Goal: Task Accomplishment & Management: Manage account settings

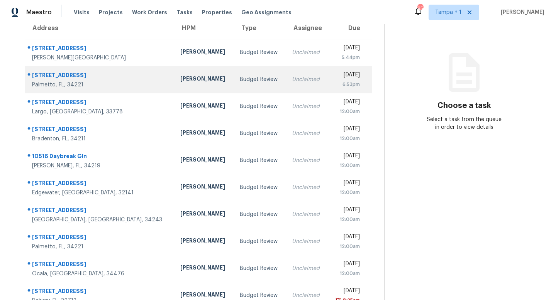
scroll to position [87, 0]
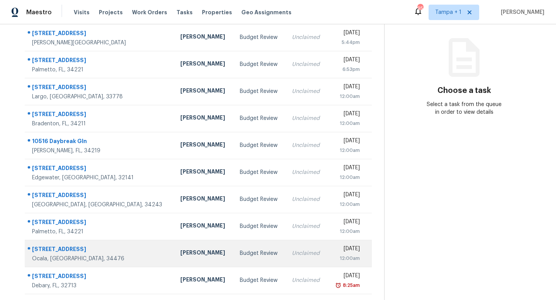
click at [180, 253] on div "[PERSON_NAME]" at bounding box center [203, 254] width 47 height 10
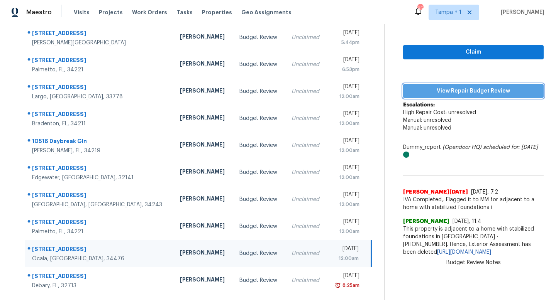
click at [461, 92] on span "View Repair Budget Review" at bounding box center [473, 91] width 128 height 10
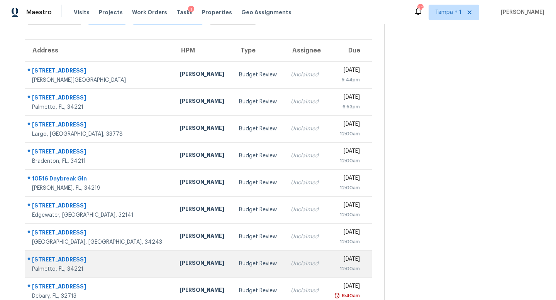
scroll to position [60, 0]
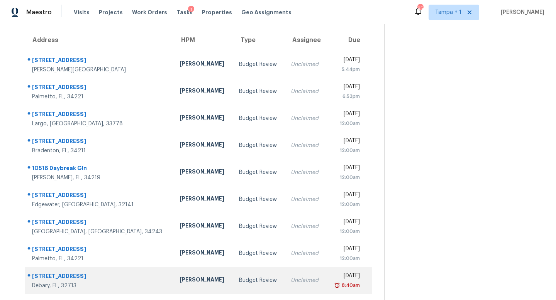
click at [291, 280] on div "Unclaimed" at bounding box center [305, 281] width 29 height 8
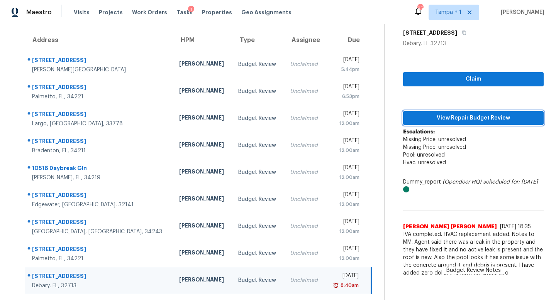
click at [470, 118] on span "View Repair Budget Review" at bounding box center [473, 118] width 128 height 10
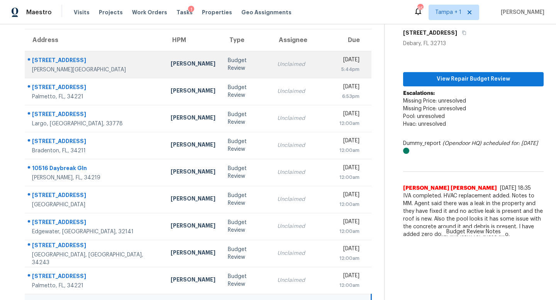
click at [234, 64] on td "Budget Review" at bounding box center [246, 64] width 49 height 27
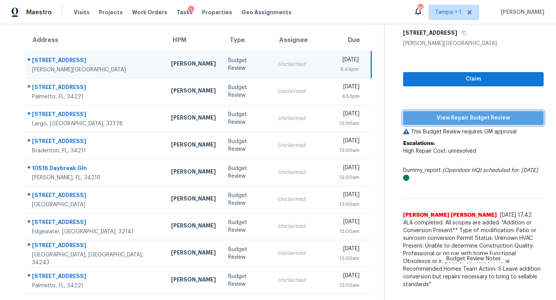
click at [469, 119] on span "View Repair Budget Review" at bounding box center [473, 118] width 128 height 10
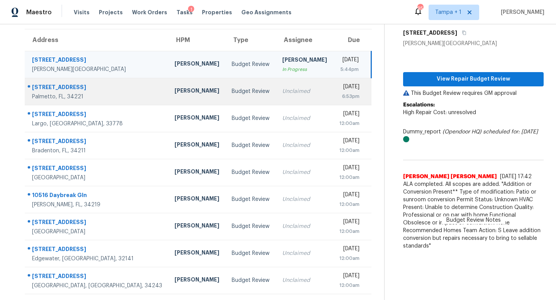
click at [276, 91] on td "Unclaimed" at bounding box center [304, 91] width 57 height 27
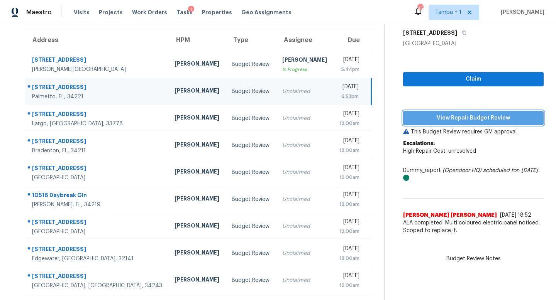
click at [452, 119] on span "View Repair Budget Review" at bounding box center [473, 118] width 128 height 10
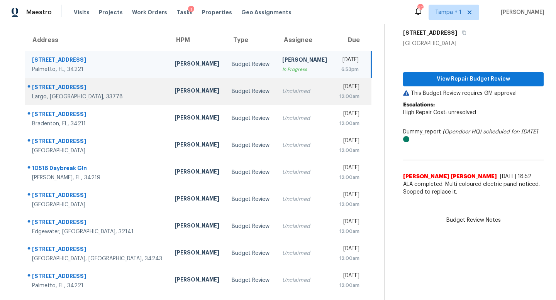
click at [282, 95] on div "Unclaimed" at bounding box center [304, 92] width 45 height 8
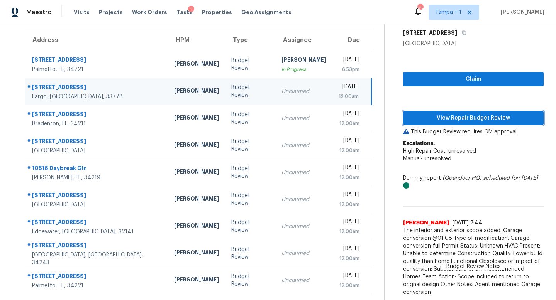
click at [447, 115] on span "View Repair Budget Review" at bounding box center [473, 118] width 128 height 10
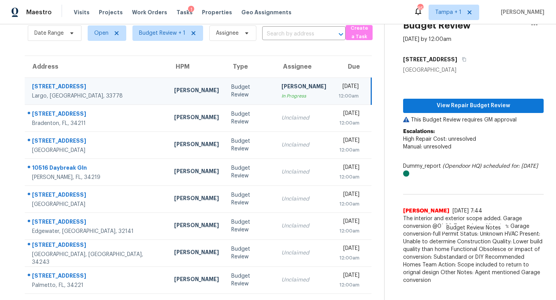
scroll to position [33, 0]
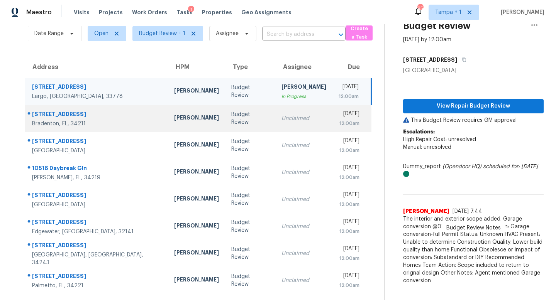
click at [281, 119] on div "Unclaimed" at bounding box center [303, 119] width 45 height 8
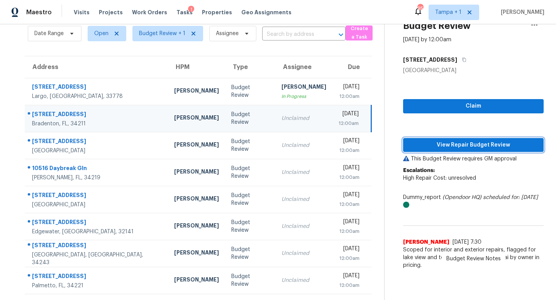
click at [471, 145] on span "View Repair Budget Review" at bounding box center [473, 145] width 128 height 10
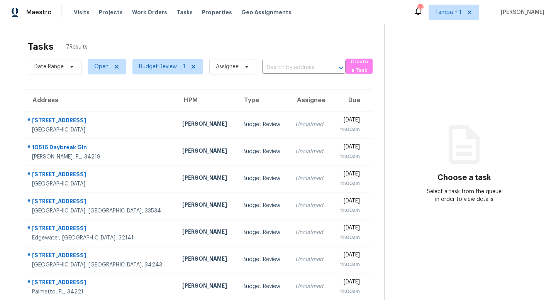
scroll to position [24, 0]
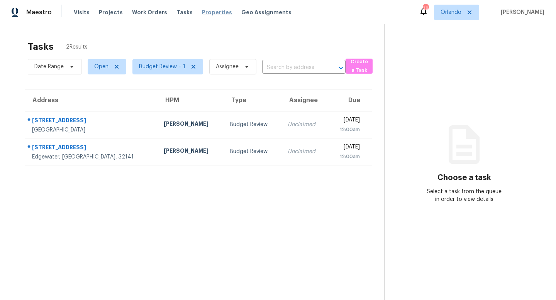
click at [202, 12] on span "Properties" at bounding box center [217, 12] width 30 height 8
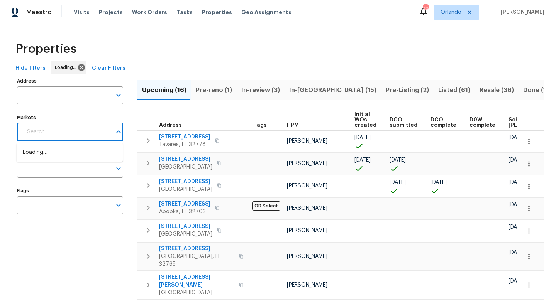
click at [76, 130] on input "Markets" at bounding box center [66, 132] width 89 height 18
click at [79, 134] on input "Markets" at bounding box center [79, 132] width 64 height 18
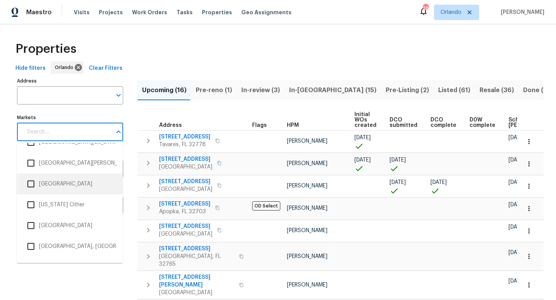
scroll to position [2425, 0]
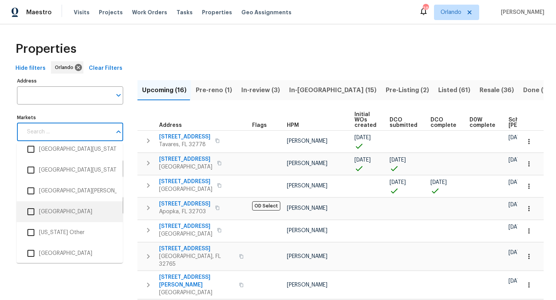
click at [35, 211] on input "checkbox" at bounding box center [31, 212] width 16 height 16
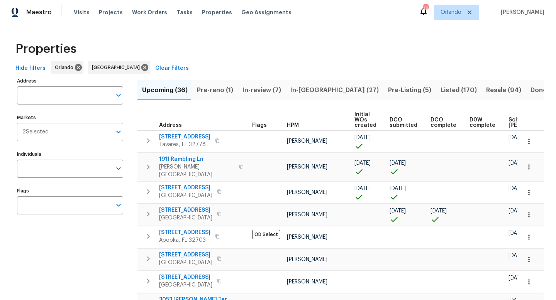
click at [80, 131] on input "Markets" at bounding box center [80, 132] width 63 height 18
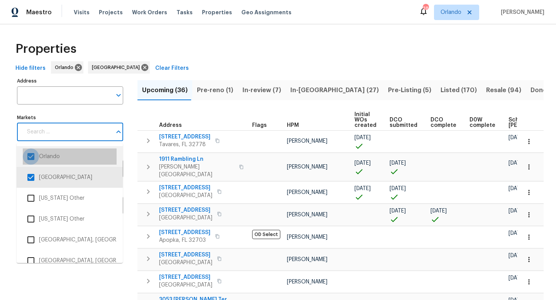
click at [32, 156] on input "checkbox" at bounding box center [31, 157] width 16 height 16
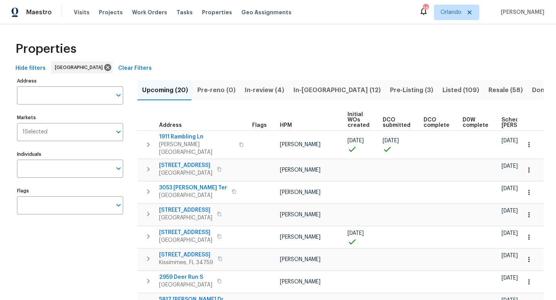
click at [311, 91] on span "In-reno (12)" at bounding box center [336, 90] width 87 height 11
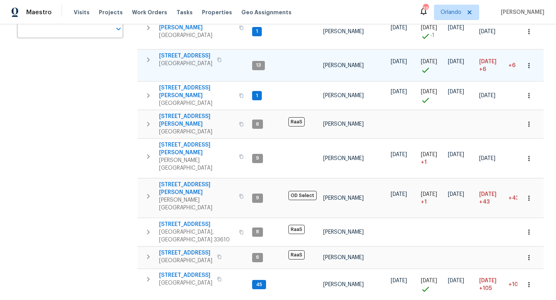
scroll to position [183, 0]
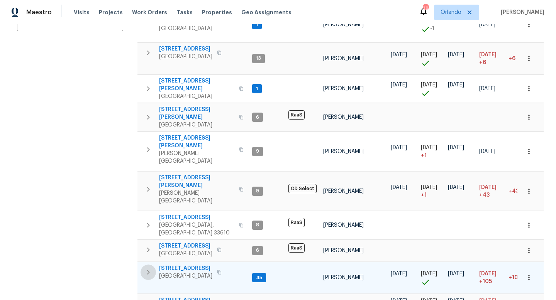
click at [147, 268] on icon "button" at bounding box center [148, 272] width 9 height 9
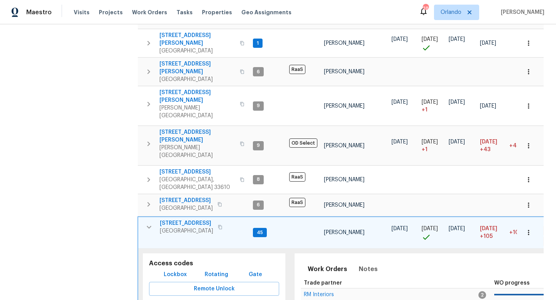
scroll to position [237, 0]
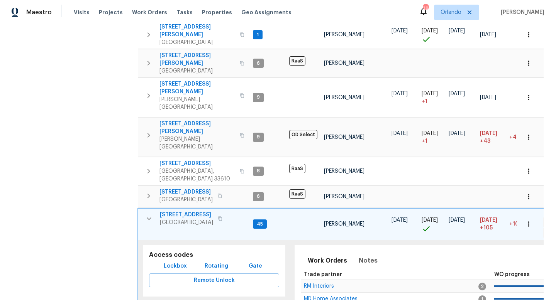
click at [182, 211] on span "[STREET_ADDRESS]" at bounding box center [186, 215] width 53 height 8
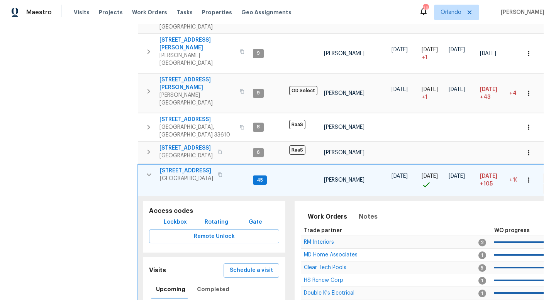
scroll to position [288, 0]
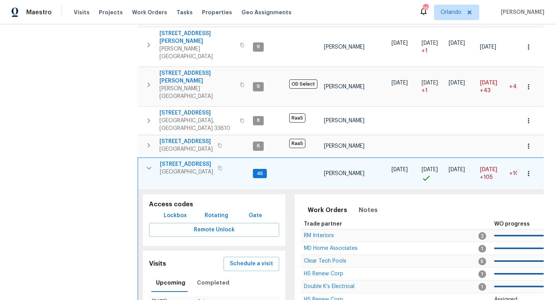
click at [198, 161] on span "[STREET_ADDRESS]" at bounding box center [186, 165] width 53 height 8
click at [148, 167] on icon "button" at bounding box center [149, 168] width 5 height 3
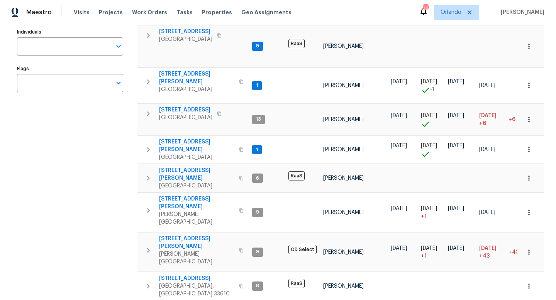
scroll to position [68, 0]
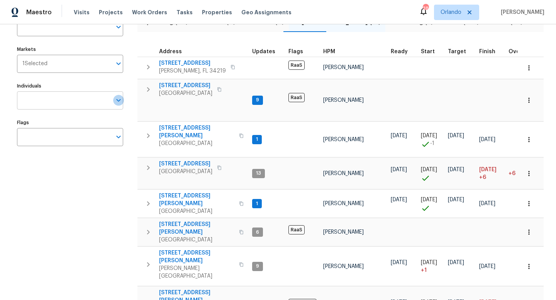
click at [117, 102] on icon "Open" at bounding box center [118, 100] width 9 height 9
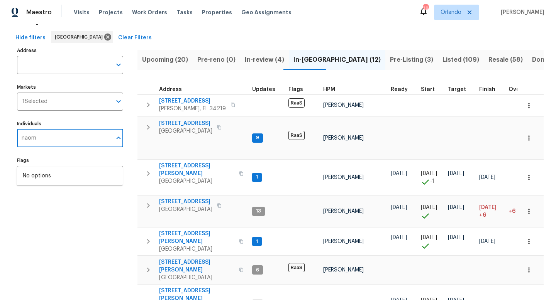
scroll to position [1, 0]
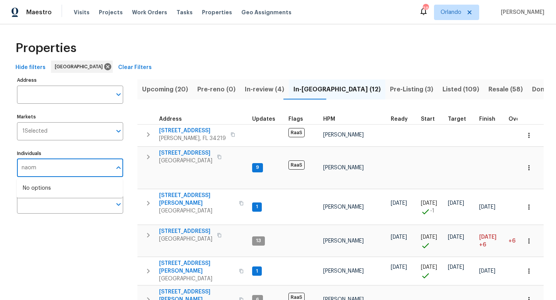
type input "naomi"
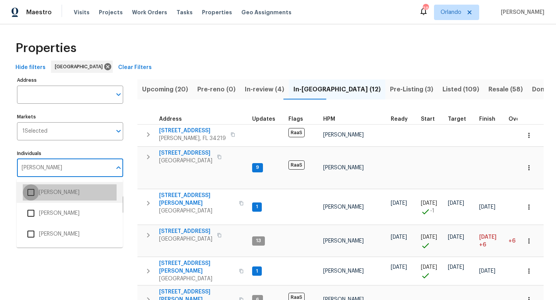
click at [32, 194] on input "checkbox" at bounding box center [31, 192] width 16 height 16
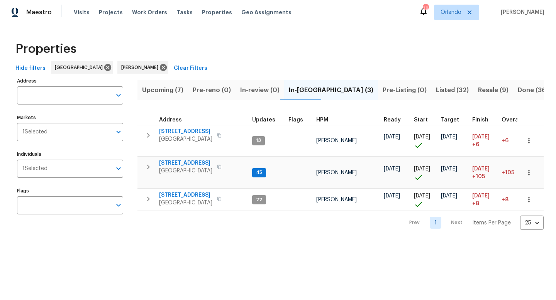
click at [167, 90] on span "Upcoming (7)" at bounding box center [162, 90] width 41 height 11
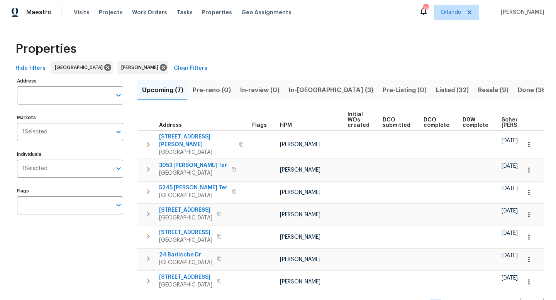
scroll to position [24, 0]
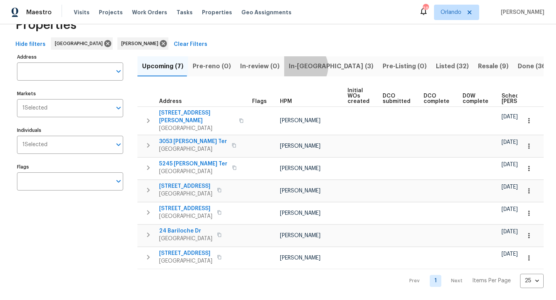
click at [300, 67] on span "In-reno (3)" at bounding box center [331, 66] width 85 height 11
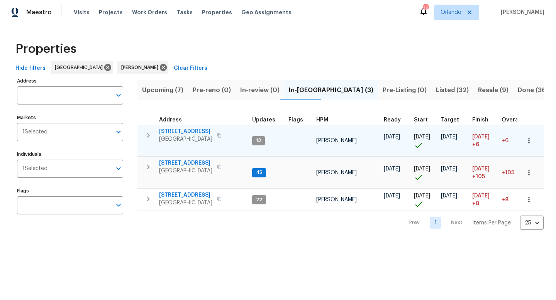
click at [150, 135] on icon "button" at bounding box center [148, 135] width 9 height 9
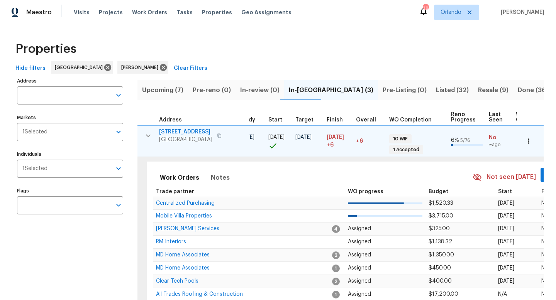
drag, startPoint x: 203, startPoint y: 130, endPoint x: 164, endPoint y: 133, distance: 38.7
click at [164, 133] on span "[STREET_ADDRESS]" at bounding box center [185, 132] width 53 height 8
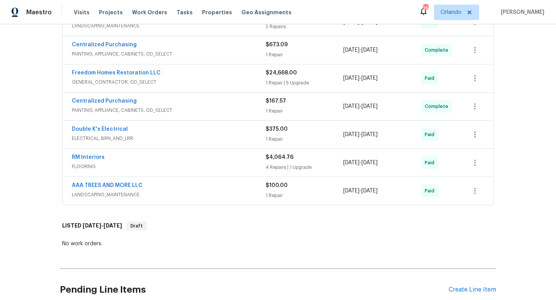
scroll to position [486, 0]
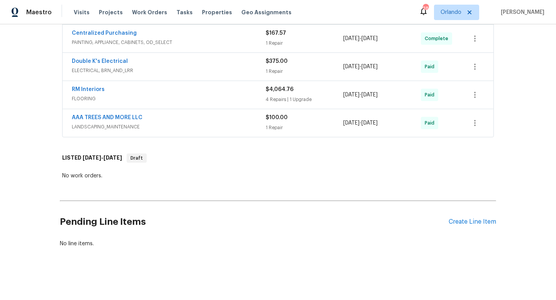
click at [227, 105] on div "RM Interiors FLOORING $4,064.76 4 Repairs | 1 Upgrade 6/2/2025 - 7/16/2025 Paid" at bounding box center [278, 95] width 431 height 28
click at [222, 98] on span "FLOORING" at bounding box center [169, 99] width 194 height 8
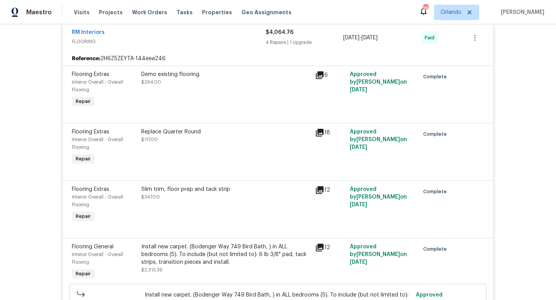
scroll to position [480, 0]
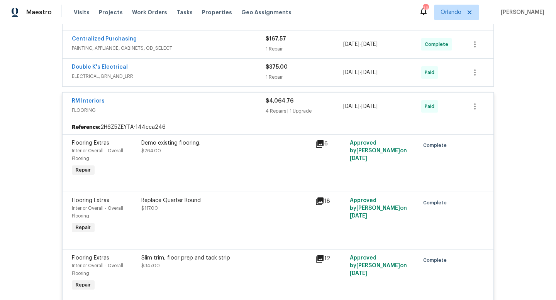
click at [218, 110] on span "FLOORING" at bounding box center [169, 111] width 194 height 8
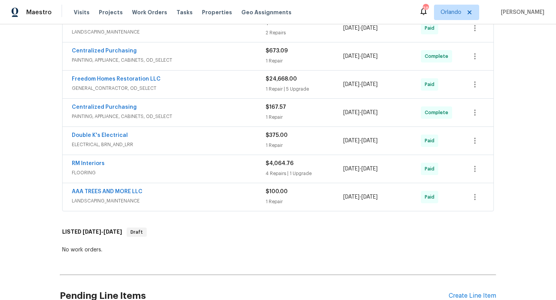
scroll to position [384, 0]
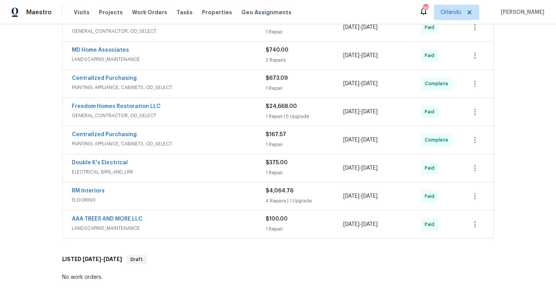
click at [216, 104] on div "Freedom Homes Restoration LLC" at bounding box center [169, 107] width 194 height 9
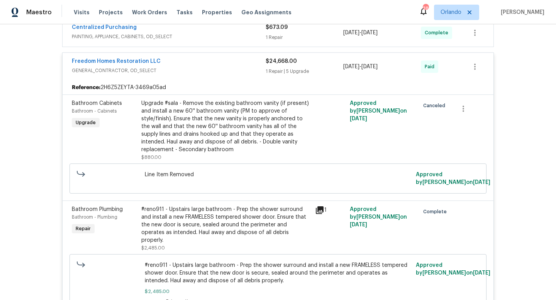
scroll to position [325, 0]
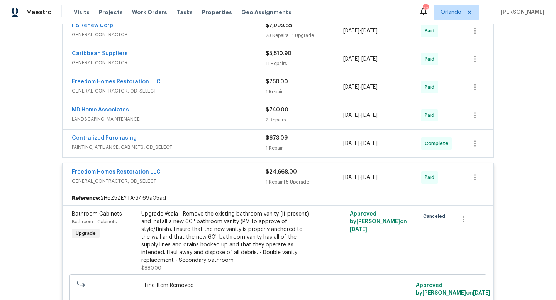
click at [215, 181] on span "GENERAL_CONTRACTOR, OD_SELECT" at bounding box center [169, 182] width 194 height 8
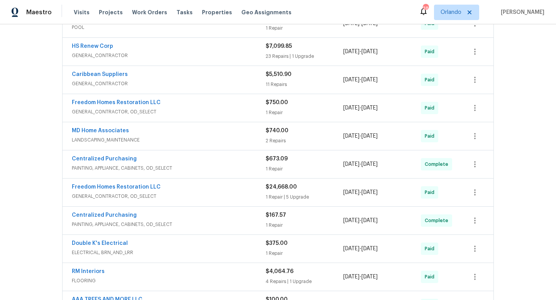
scroll to position [263, 0]
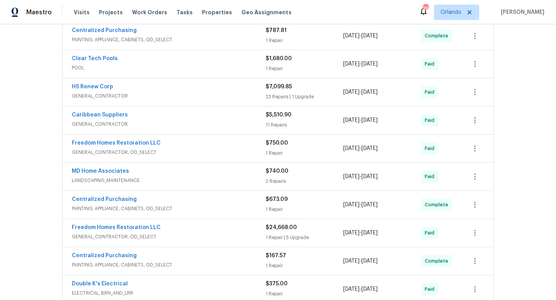
click at [193, 93] on span "GENERAL_CONTRACTOR" at bounding box center [169, 96] width 194 height 8
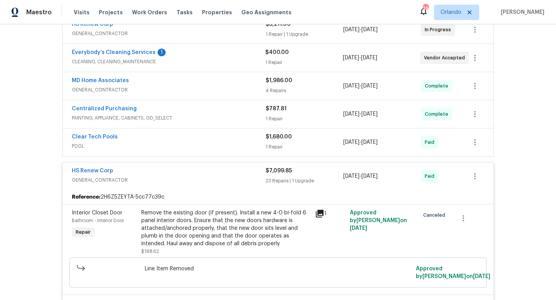
scroll to position [294, 0]
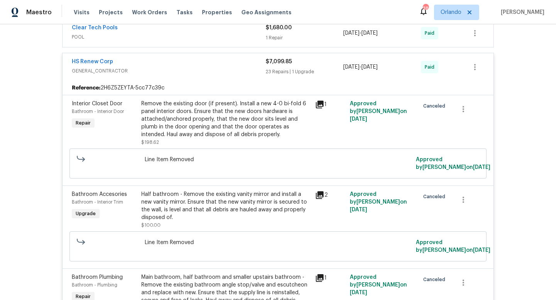
click at [186, 67] on span "GENERAL_CONTRACTOR" at bounding box center [169, 71] width 194 height 8
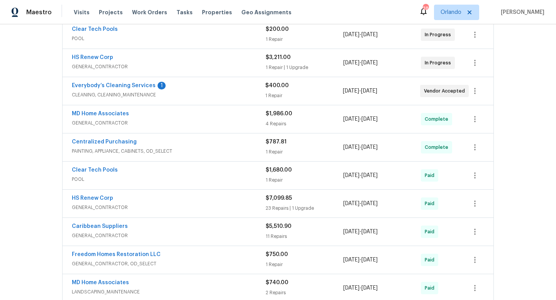
scroll to position [143, 0]
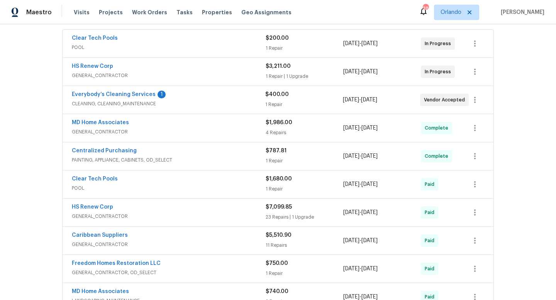
click at [186, 67] on div "HS Renew Corp" at bounding box center [169, 67] width 194 height 9
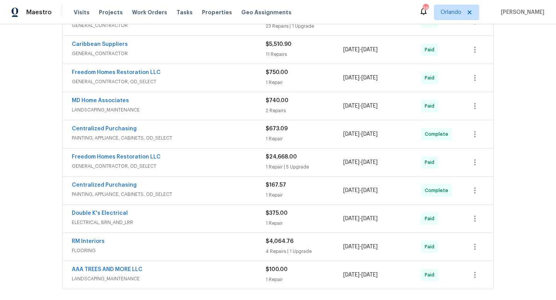
scroll to position [475, 0]
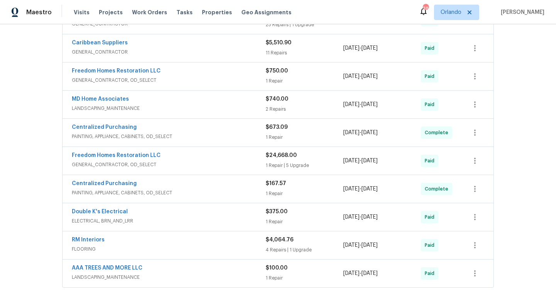
click at [201, 157] on div "Freedom Homes Restoration LLC" at bounding box center [169, 156] width 194 height 9
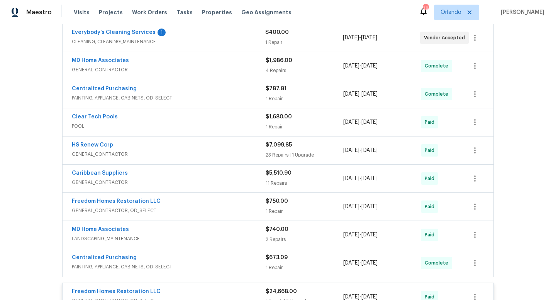
scroll to position [0, 0]
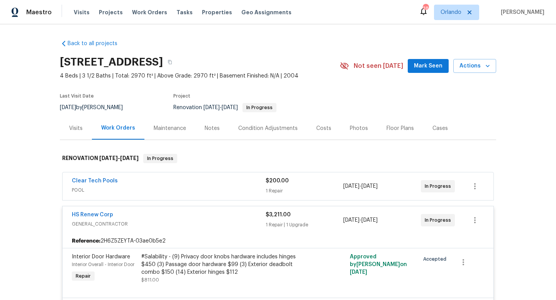
click at [222, 211] on div "HS Renew Corp" at bounding box center [169, 215] width 194 height 9
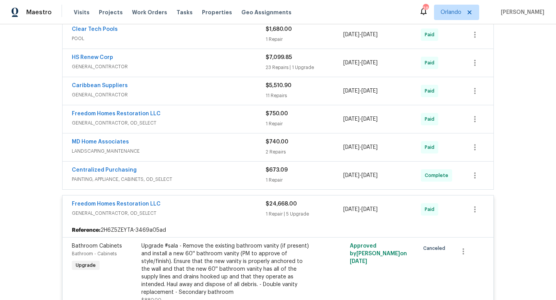
scroll to position [312, 0]
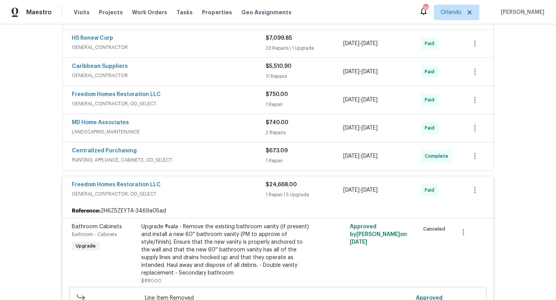
click at [216, 191] on span "GENERAL_CONTRACTOR, OD_SELECT" at bounding box center [169, 194] width 194 height 8
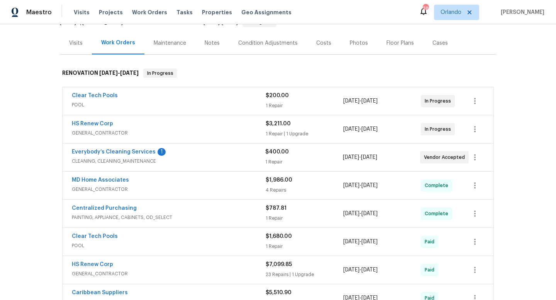
scroll to position [0, 0]
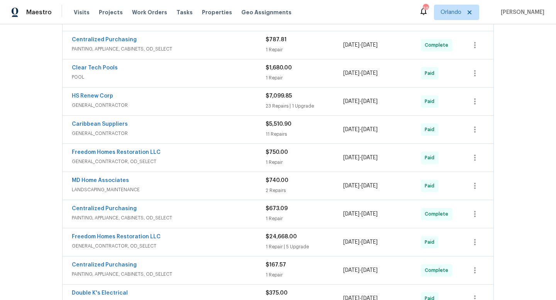
scroll to position [269, 0]
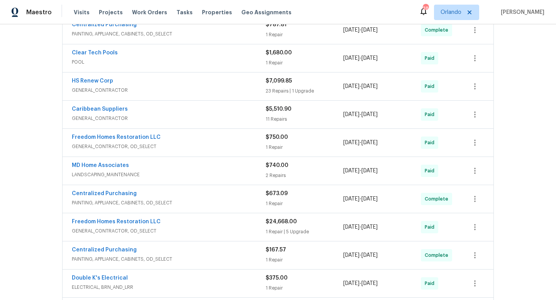
click at [208, 230] on span "GENERAL_CONTRACTOR, OD_SELECT" at bounding box center [169, 231] width 194 height 8
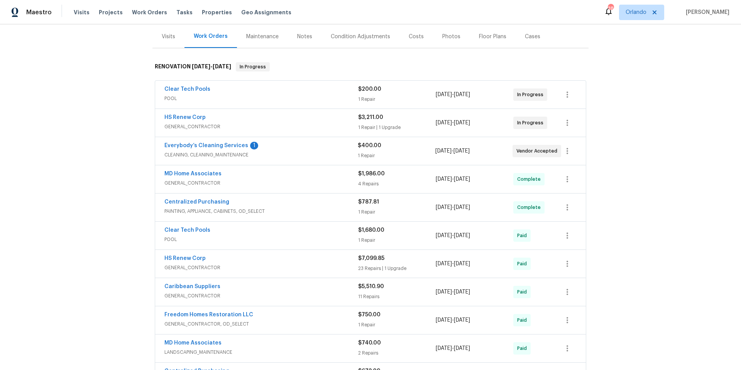
scroll to position [91, 0]
click at [285, 123] on span "GENERAL_CONTRACTOR" at bounding box center [261, 127] width 194 height 8
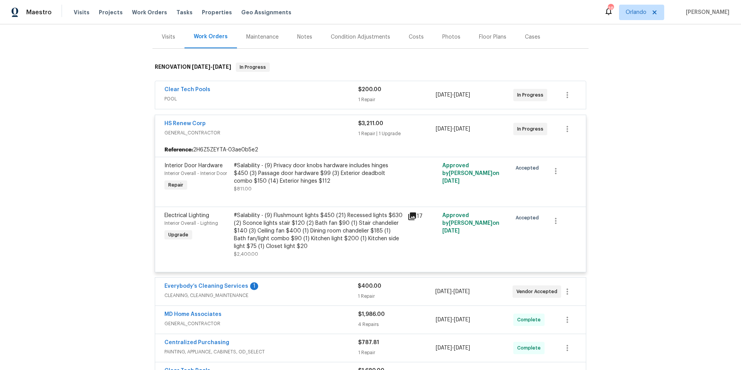
click at [253, 126] on div "HS Renew Corp" at bounding box center [261, 124] width 194 height 9
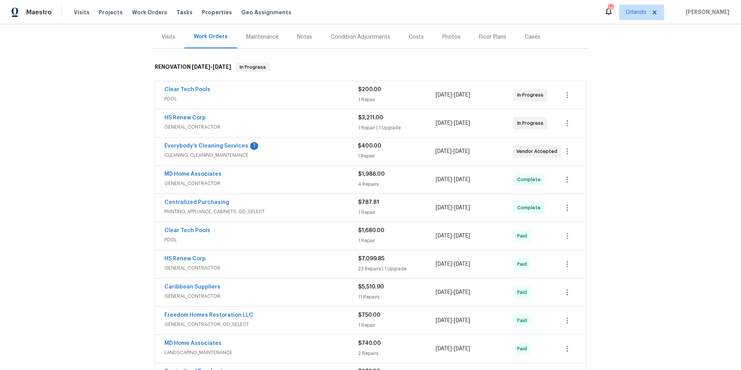
click at [253, 126] on span "GENERAL_CONTRACTOR" at bounding box center [261, 127] width 194 height 8
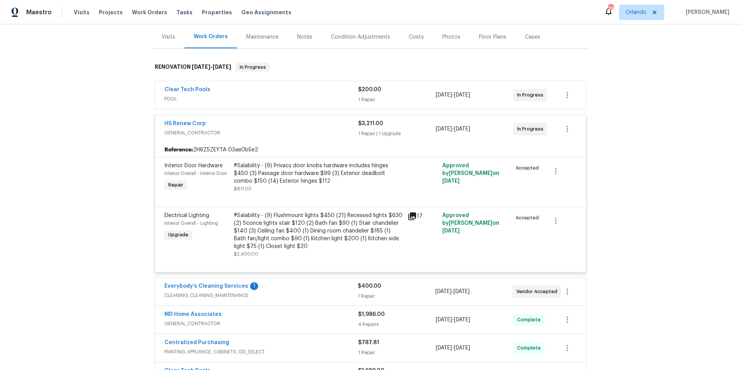
scroll to position [95, 0]
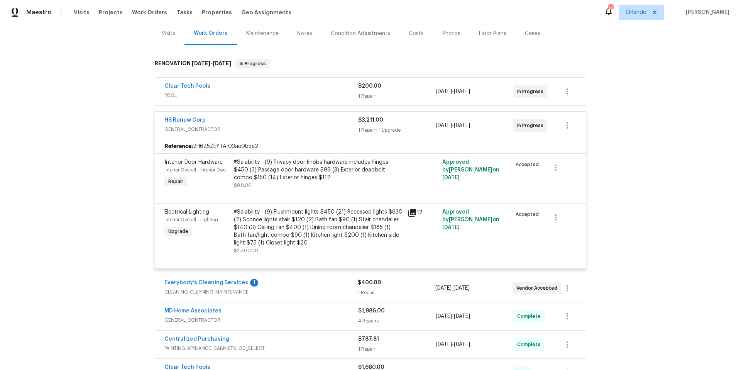
click at [253, 126] on span "GENERAL_CONTRACTOR" at bounding box center [261, 129] width 194 height 8
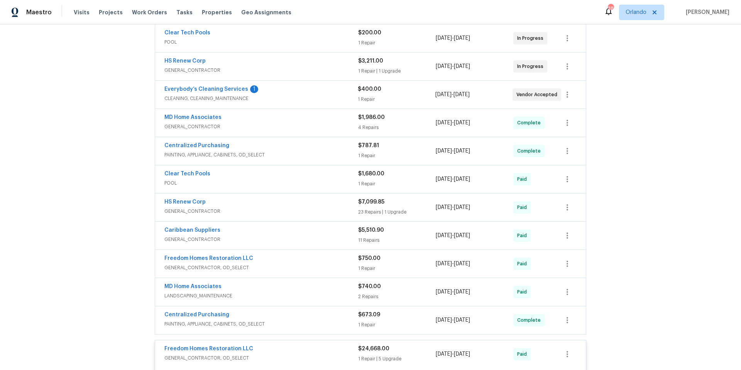
scroll to position [149, 0]
click at [252, 199] on div "HS Renew Corp" at bounding box center [261, 202] width 194 height 9
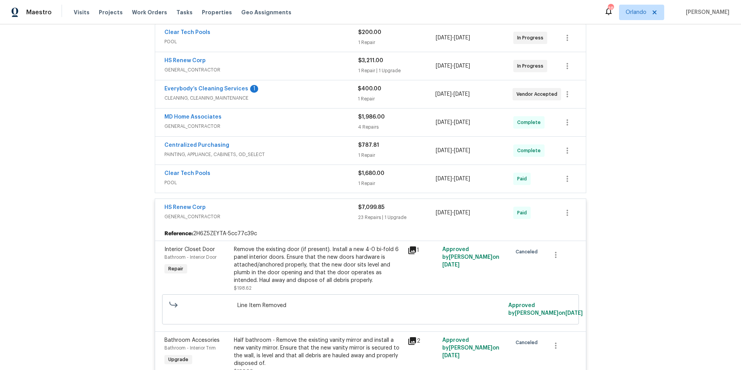
click at [274, 60] on div "HS Renew Corp" at bounding box center [261, 61] width 194 height 9
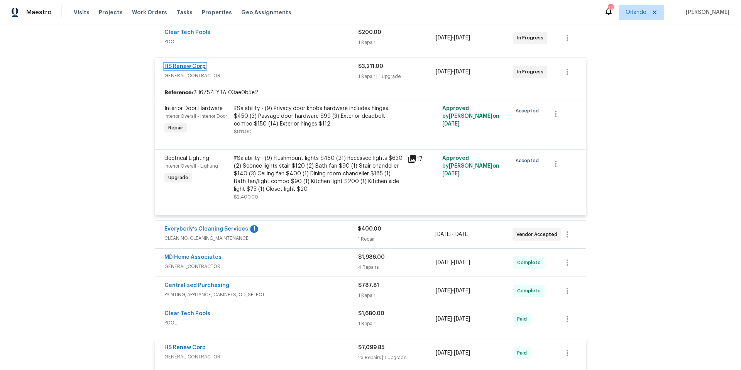
click at [168, 66] on link "HS Renew Corp" at bounding box center [184, 66] width 41 height 5
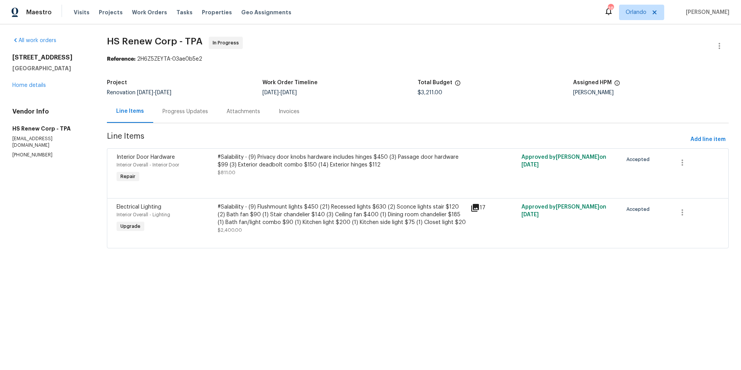
click at [193, 111] on div "Progress Updates" at bounding box center [185, 112] width 46 height 8
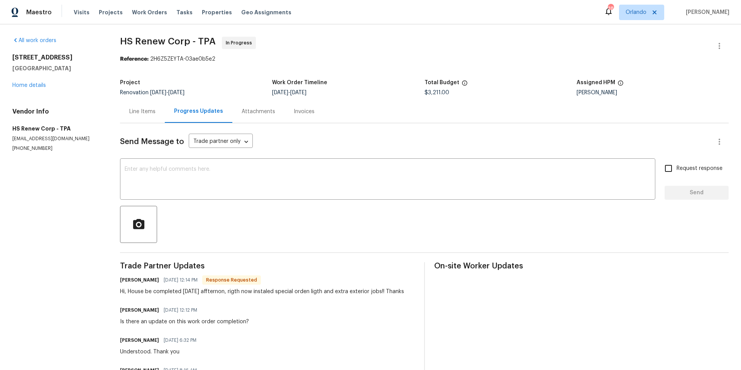
click at [155, 112] on div "Line Items" at bounding box center [142, 112] width 26 height 8
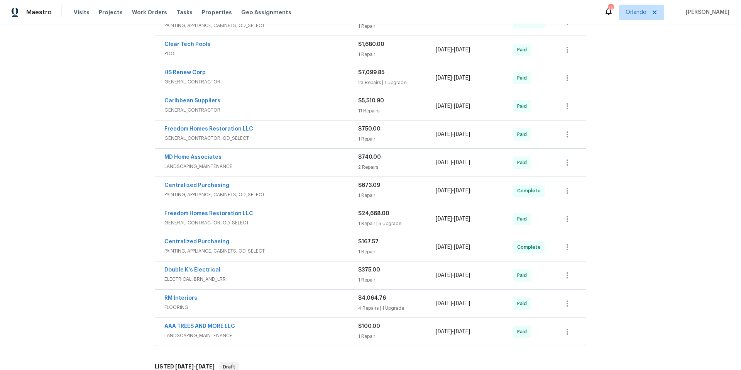
scroll to position [286, 0]
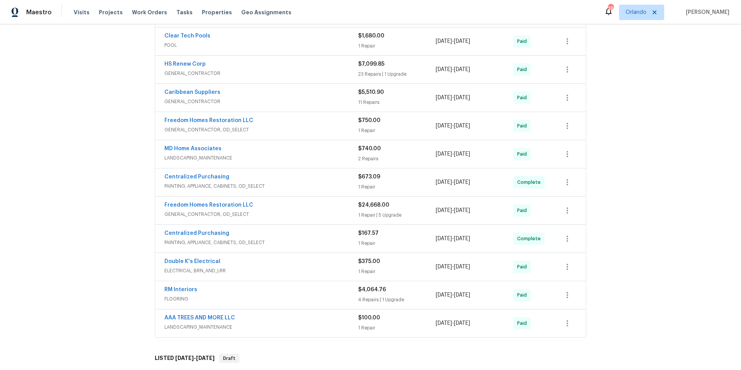
click at [304, 208] on div "Freedom Homes Restoration LLC" at bounding box center [261, 205] width 194 height 9
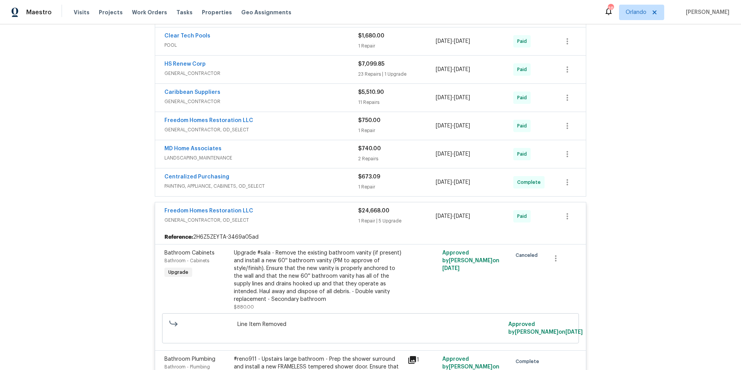
click at [304, 208] on div "Freedom Homes Restoration LLC" at bounding box center [261, 211] width 194 height 9
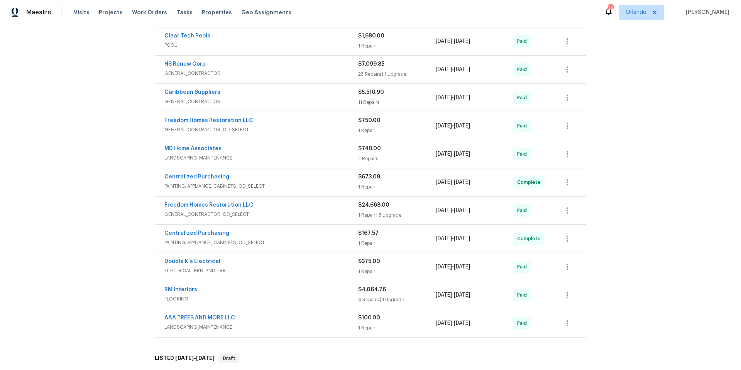
scroll to position [84, 0]
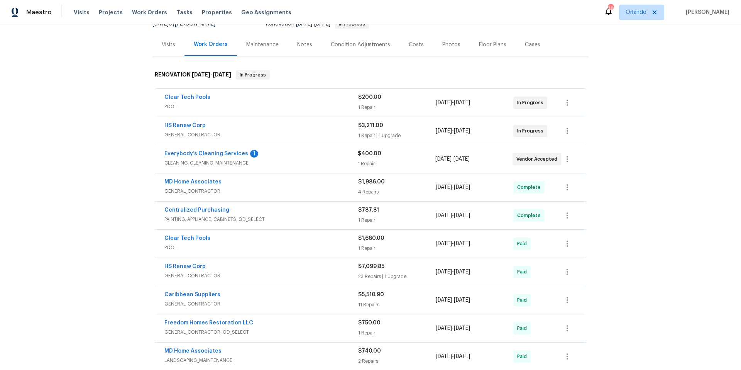
click at [208, 134] on span "GENERAL_CONTRACTOR" at bounding box center [261, 135] width 194 height 8
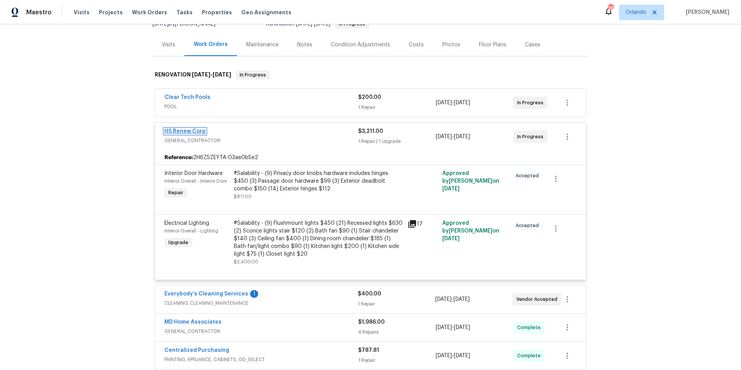
click at [200, 131] on link "HS Renew Corp" at bounding box center [184, 131] width 41 height 5
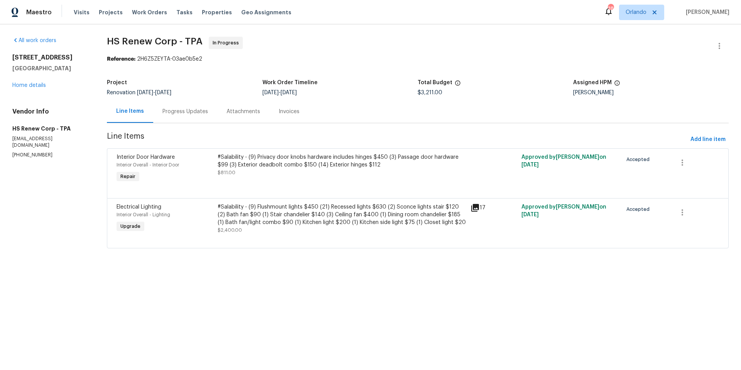
click at [185, 110] on div "Progress Updates" at bounding box center [185, 112] width 46 height 8
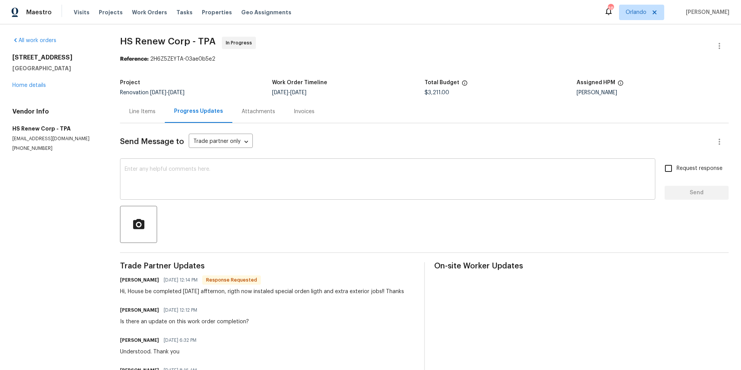
click at [162, 174] on textarea at bounding box center [388, 179] width 526 height 27
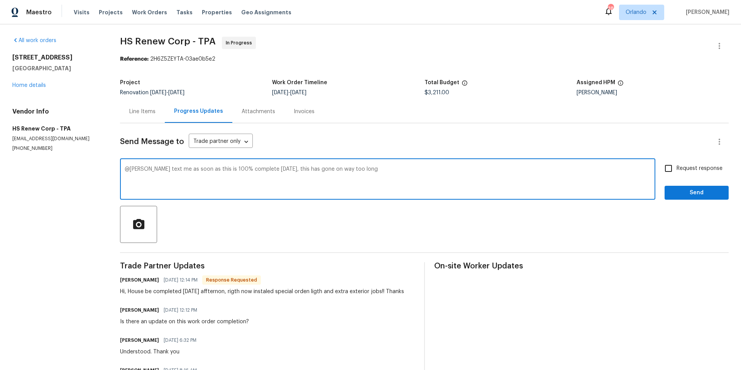
type textarea "@maria text me as soon as this is 100% complete today, this has gone on way too…"
click at [668, 167] on input "Request response" at bounding box center [668, 168] width 16 height 16
checkbox input "true"
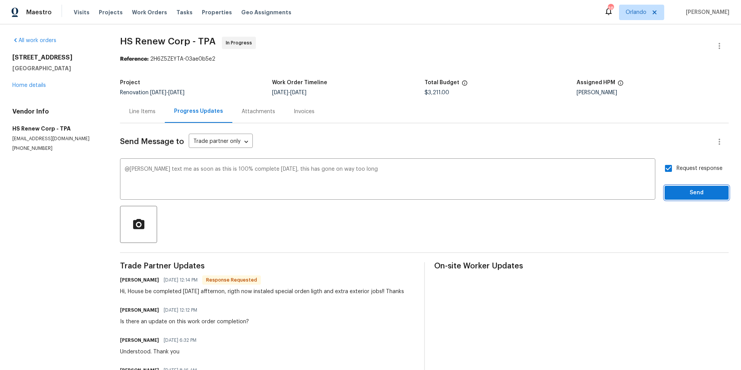
click at [698, 194] on span "Send" at bounding box center [697, 193] width 52 height 10
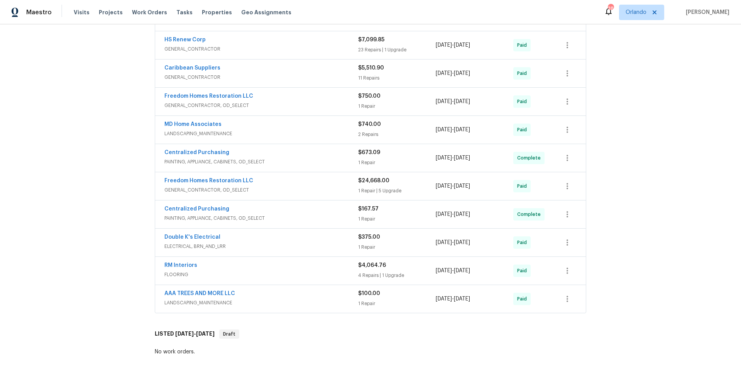
scroll to position [369, 0]
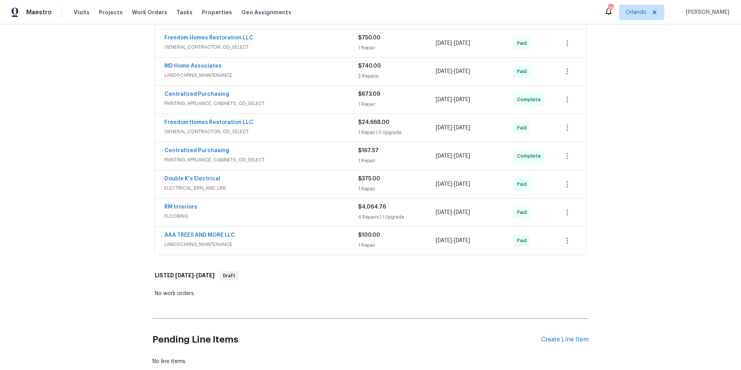
click at [317, 129] on span "GENERAL_CONTRACTOR, OD_SELECT" at bounding box center [261, 132] width 194 height 8
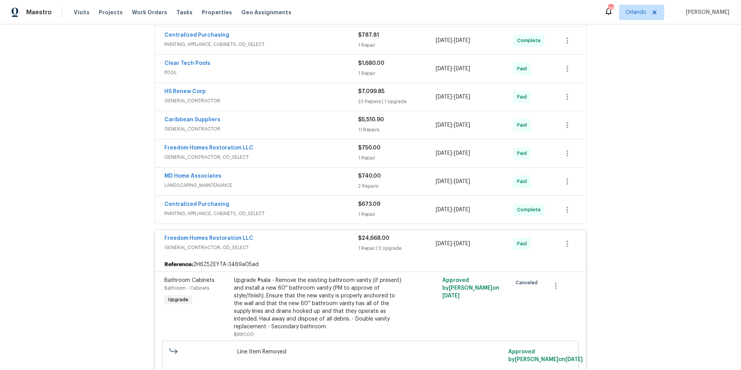
scroll to position [266, 0]
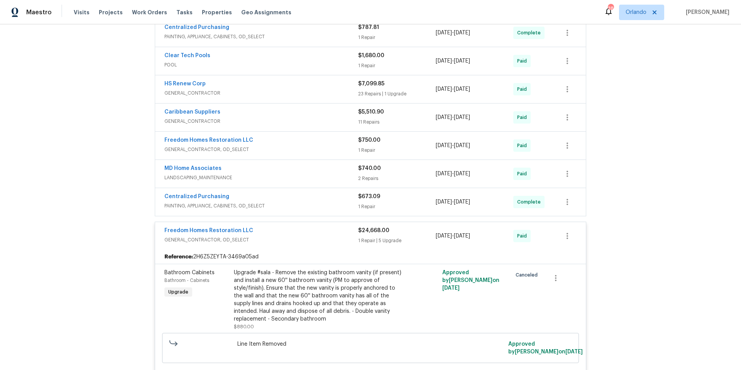
click at [313, 236] on span "GENERAL_CONTRACTOR, OD_SELECT" at bounding box center [261, 240] width 194 height 8
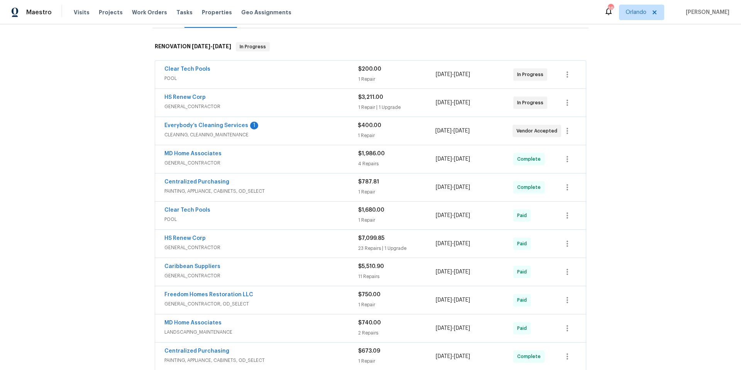
scroll to position [95, 0]
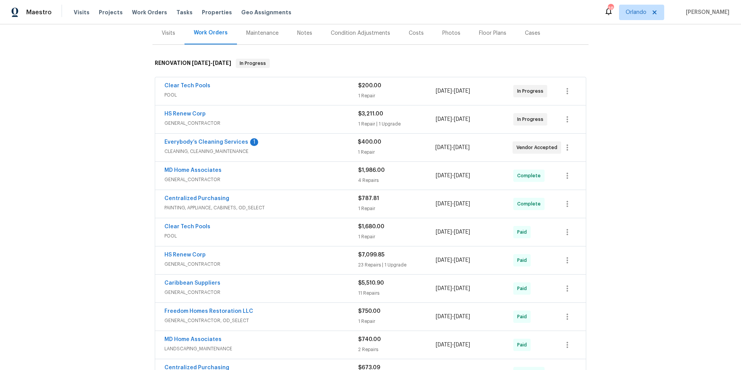
click at [318, 116] on div "HS Renew Corp" at bounding box center [261, 114] width 194 height 9
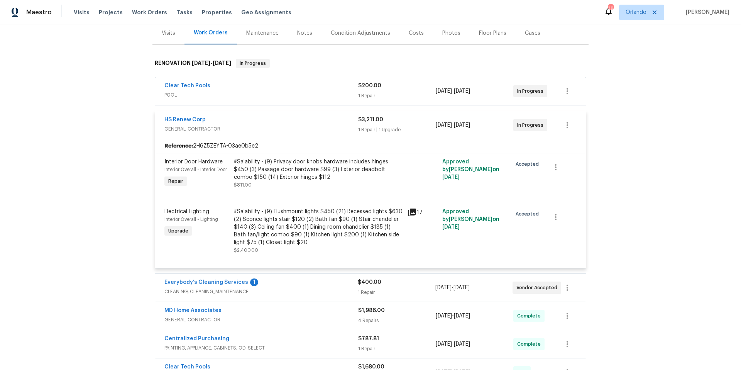
click at [318, 125] on span "GENERAL_CONTRACTOR" at bounding box center [261, 129] width 194 height 8
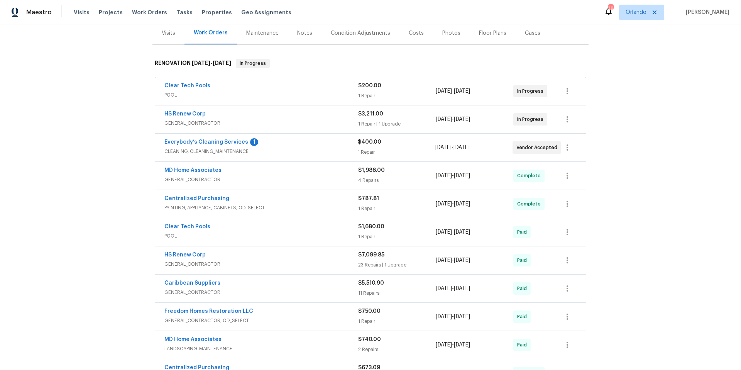
click at [324, 261] on span "GENERAL_CONTRACTOR" at bounding box center [261, 264] width 194 height 8
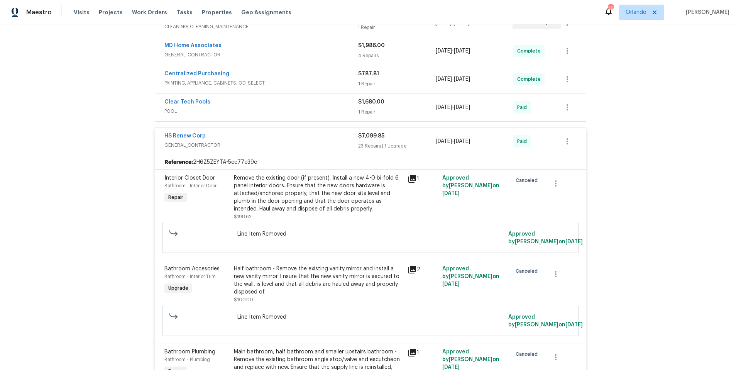
scroll to position [232, 0]
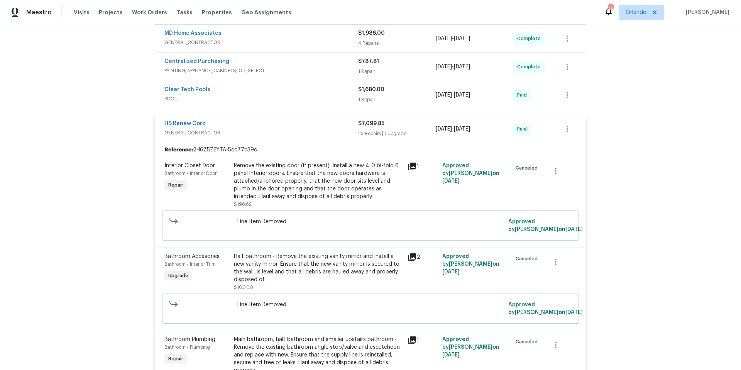
click at [307, 131] on span "GENERAL_CONTRACTOR" at bounding box center [261, 133] width 194 height 8
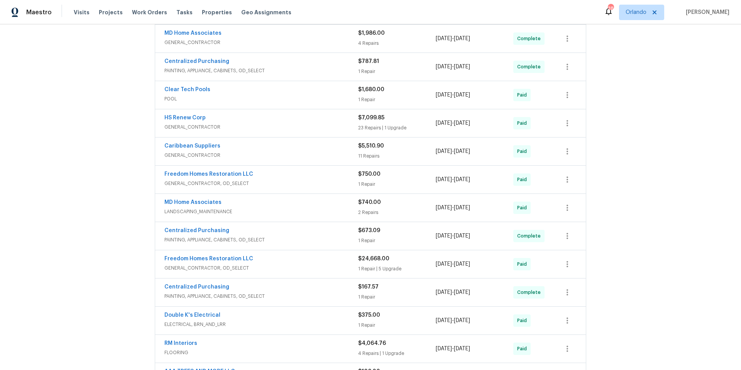
click at [325, 262] on div "Freedom Homes Restoration LLC" at bounding box center [261, 259] width 194 height 9
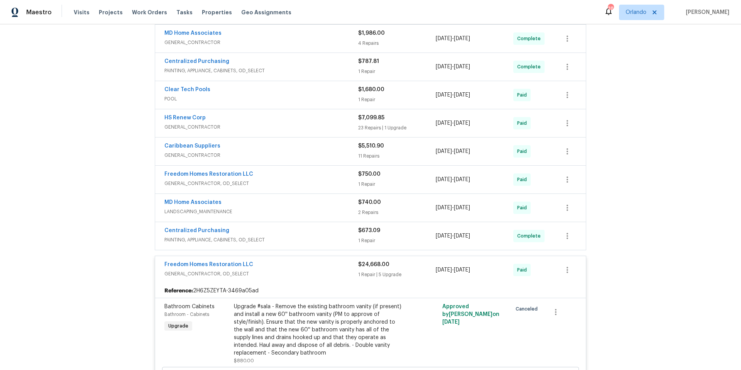
click at [325, 262] on div "Freedom Homes Restoration LLC" at bounding box center [261, 264] width 194 height 9
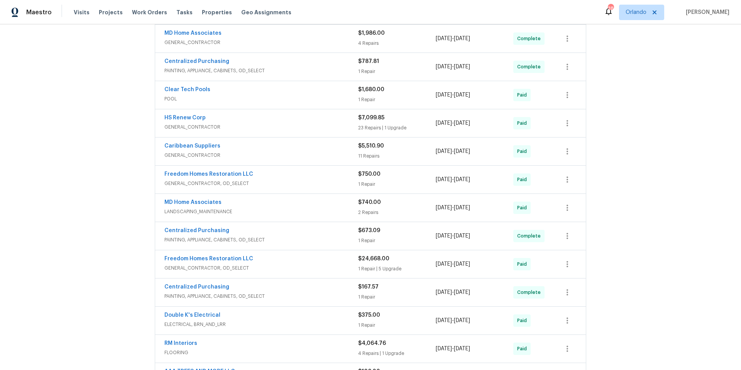
scroll to position [0, 0]
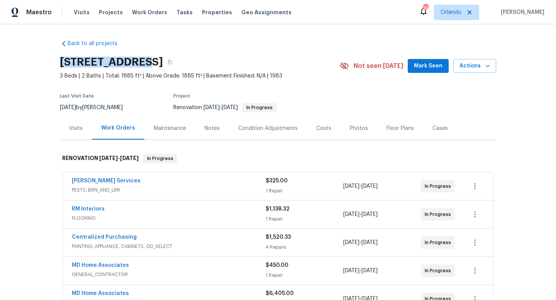
drag, startPoint x: 61, startPoint y: 62, endPoint x: 135, endPoint y: 61, distance: 73.7
click at [135, 61] on h2 "[STREET_ADDRESS]" at bounding box center [111, 62] width 103 height 8
copy h2 "[STREET_ADDRESS]"
